Goal: Check status: Check status

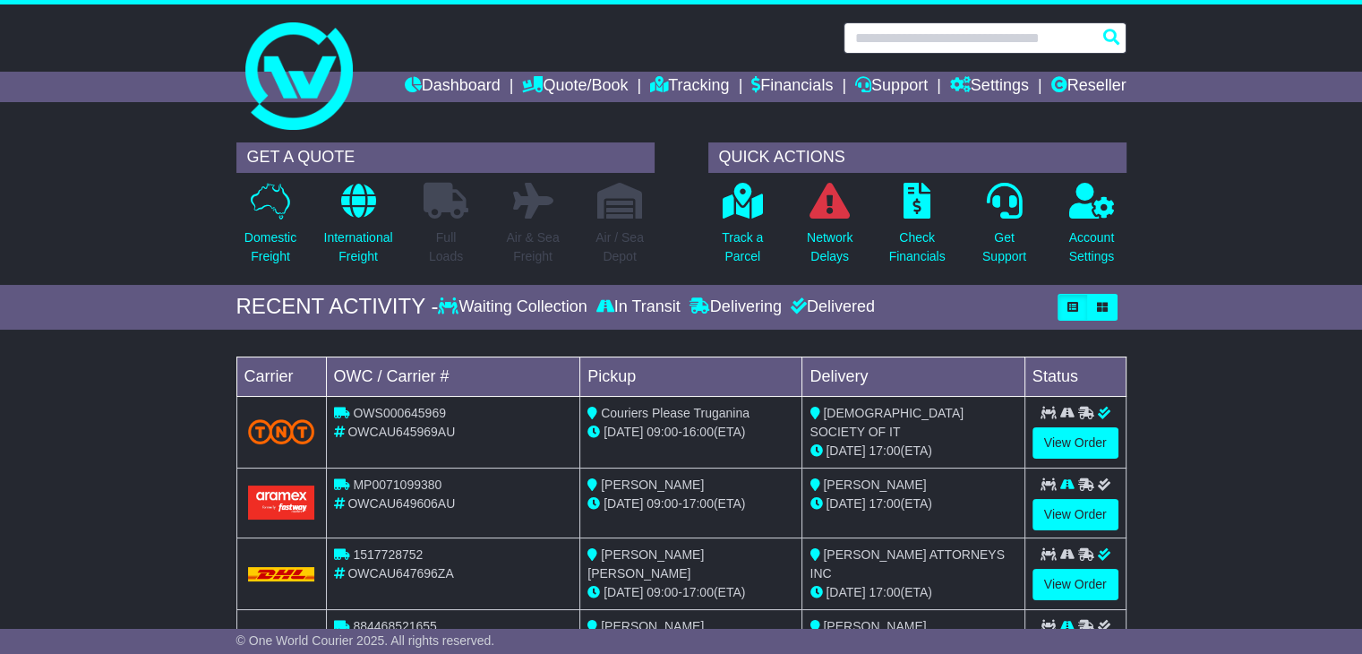
click at [1118, 32] on input "text" at bounding box center [984, 37] width 283 height 31
paste input "**********"
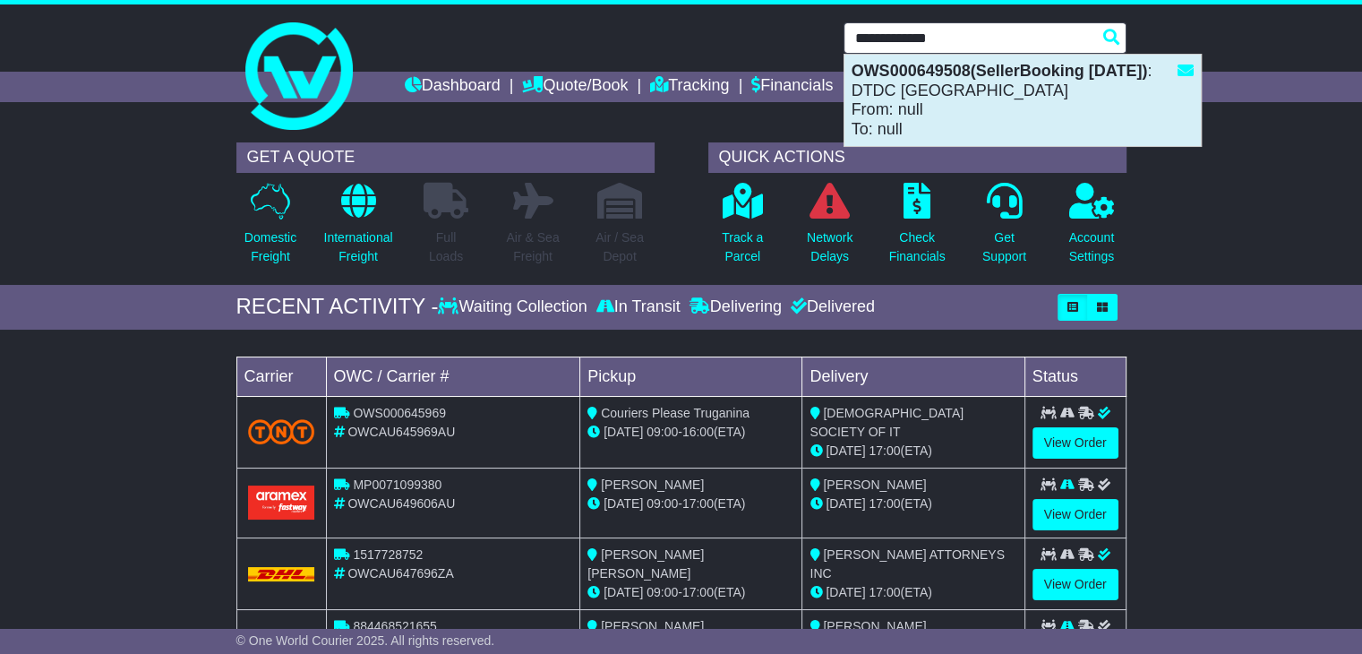
click at [1072, 64] on strong "OWS000649508(SellerBooking [DATE])" at bounding box center [999, 71] width 296 height 18
type input "**********"
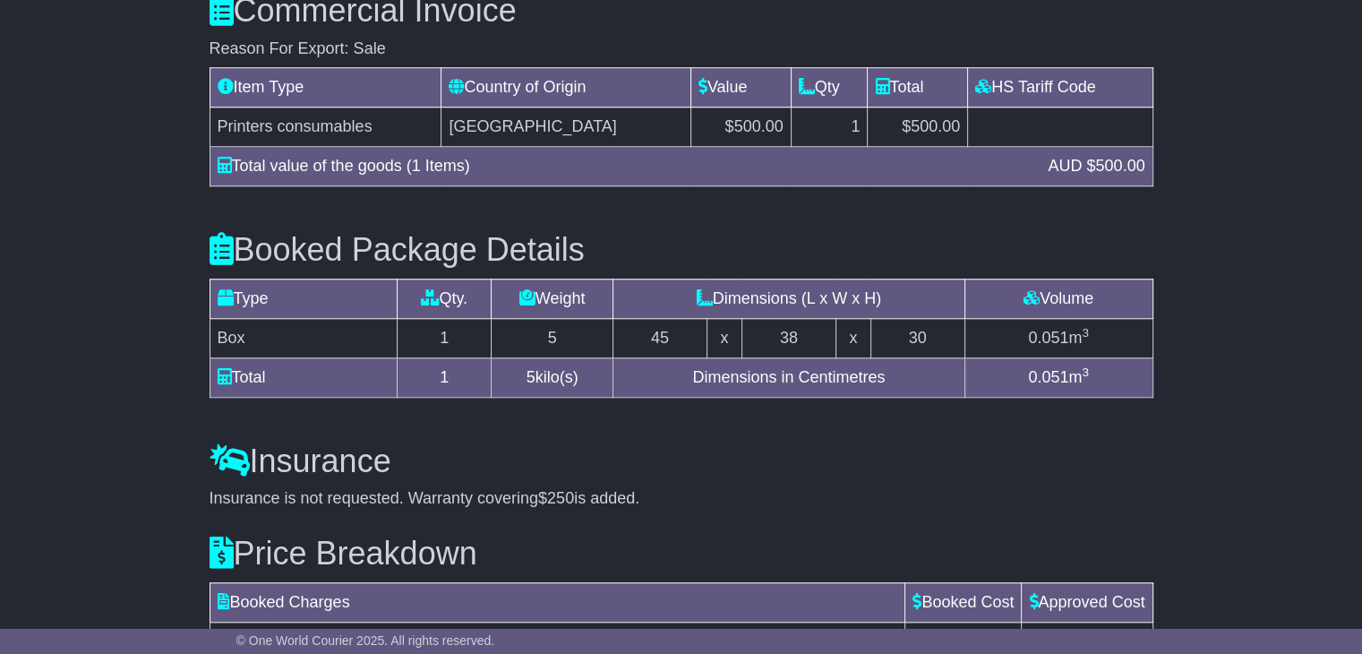
scroll to position [1708, 0]
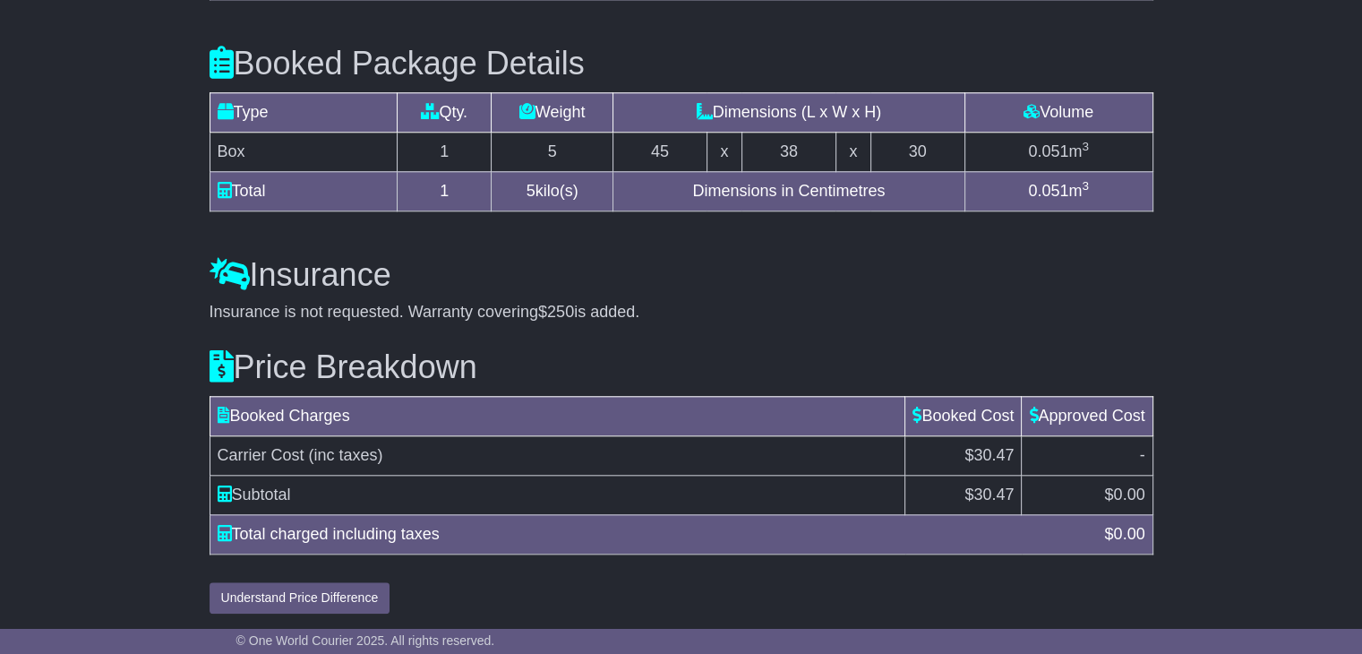
click at [675, 150] on td "45" at bounding box center [660, 151] width 94 height 39
click at [796, 151] on td "38" at bounding box center [788, 151] width 94 height 39
click at [920, 151] on td "30" at bounding box center [917, 151] width 94 height 39
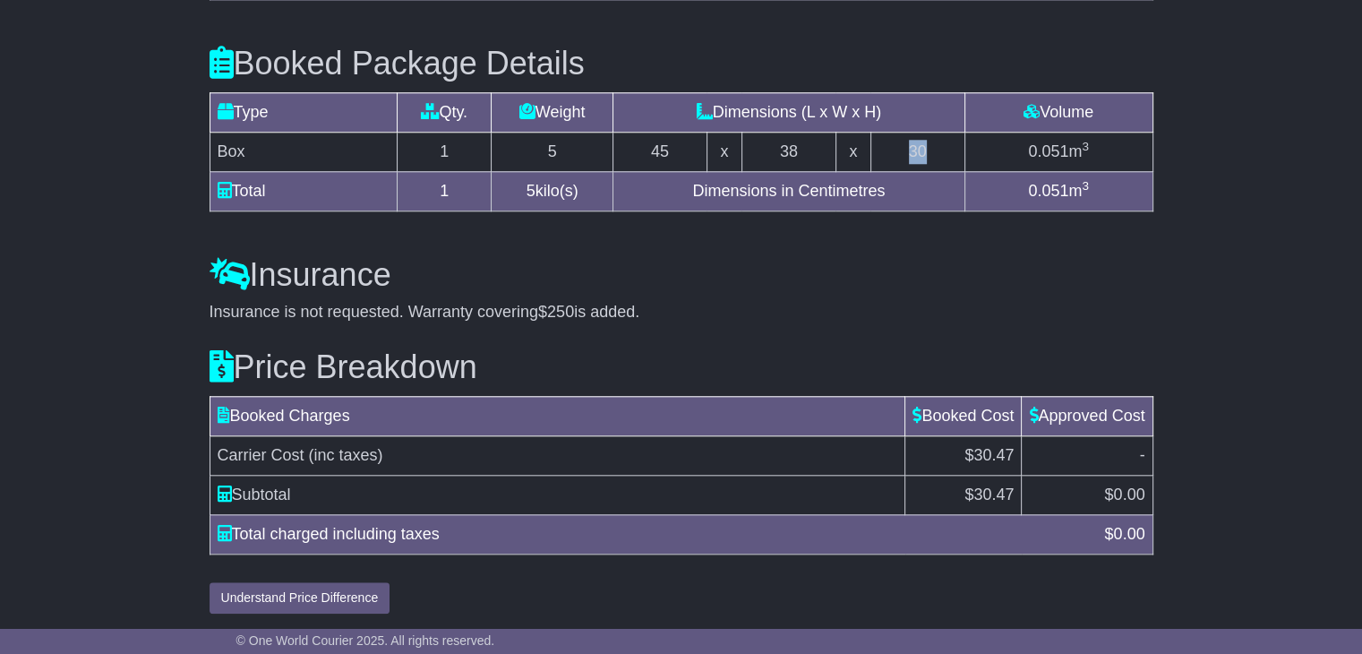
click at [920, 151] on td "30" at bounding box center [917, 151] width 94 height 39
click at [668, 148] on td "45" at bounding box center [660, 151] width 94 height 39
click at [802, 144] on td "38" at bounding box center [788, 151] width 94 height 39
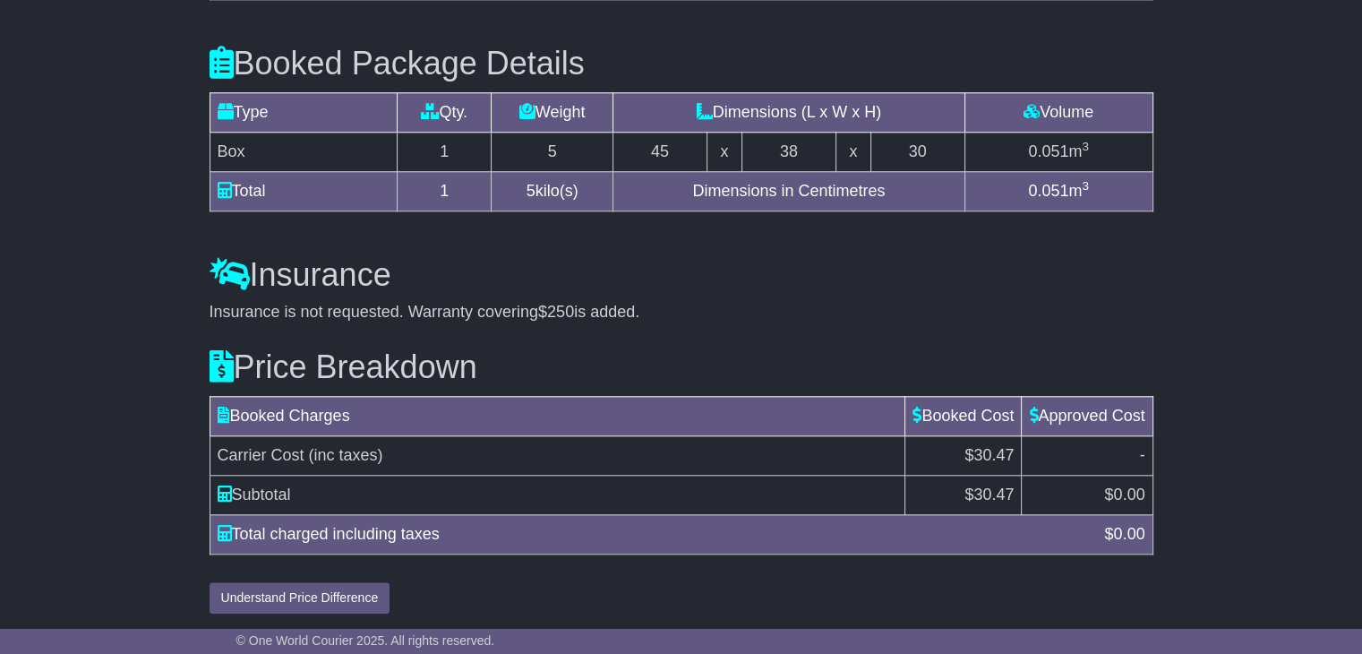
click at [919, 149] on td "30" at bounding box center [917, 151] width 94 height 39
